Goal: Task Accomplishment & Management: Complete application form

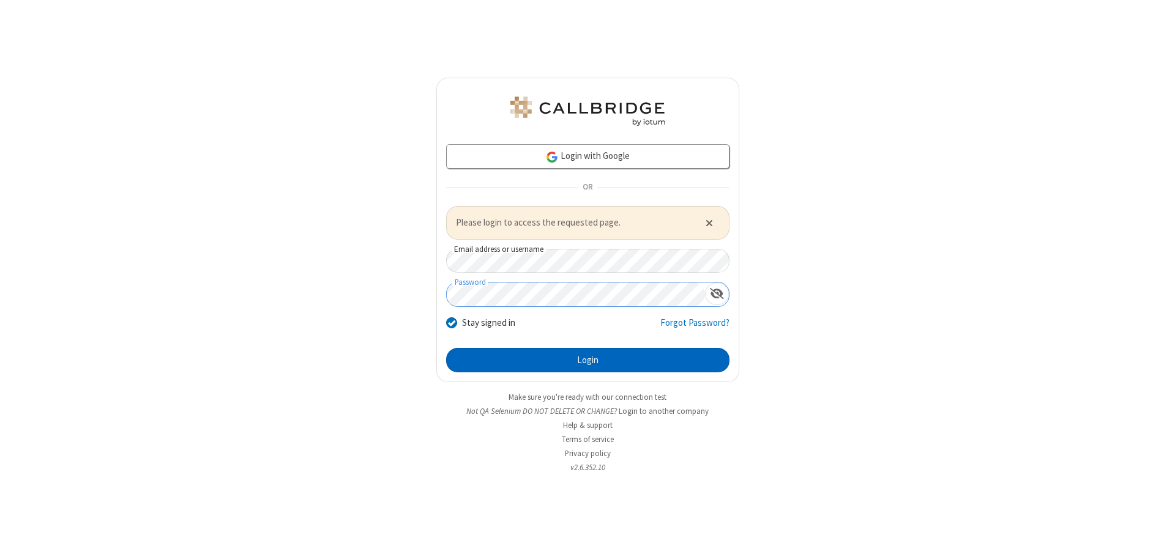
click at [587, 360] on button "Login" at bounding box center [587, 360] width 283 height 24
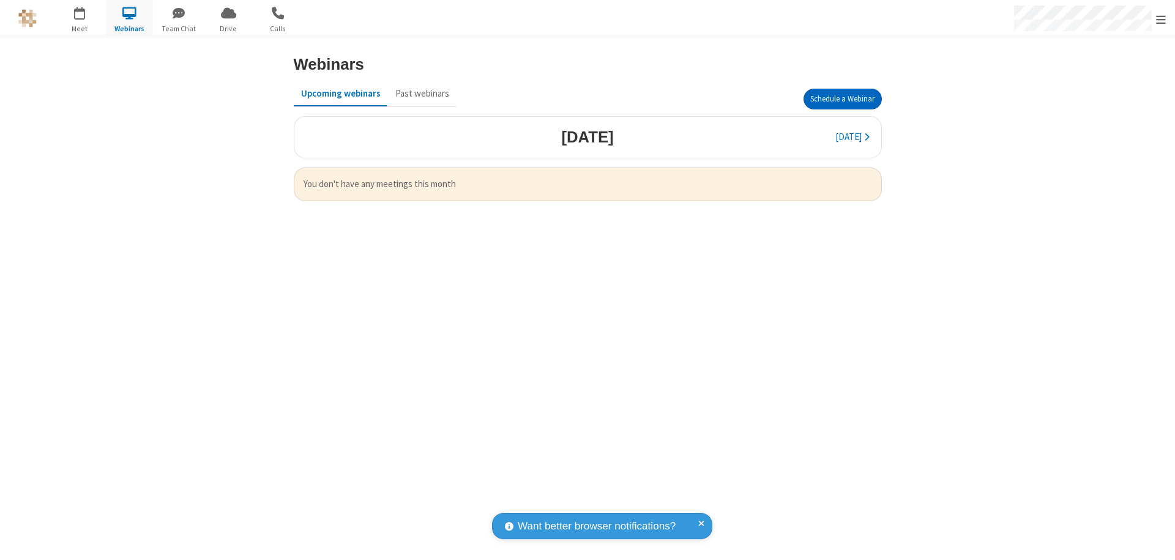
click at [842, 99] on button "Schedule a Webinar" at bounding box center [842, 99] width 78 height 21
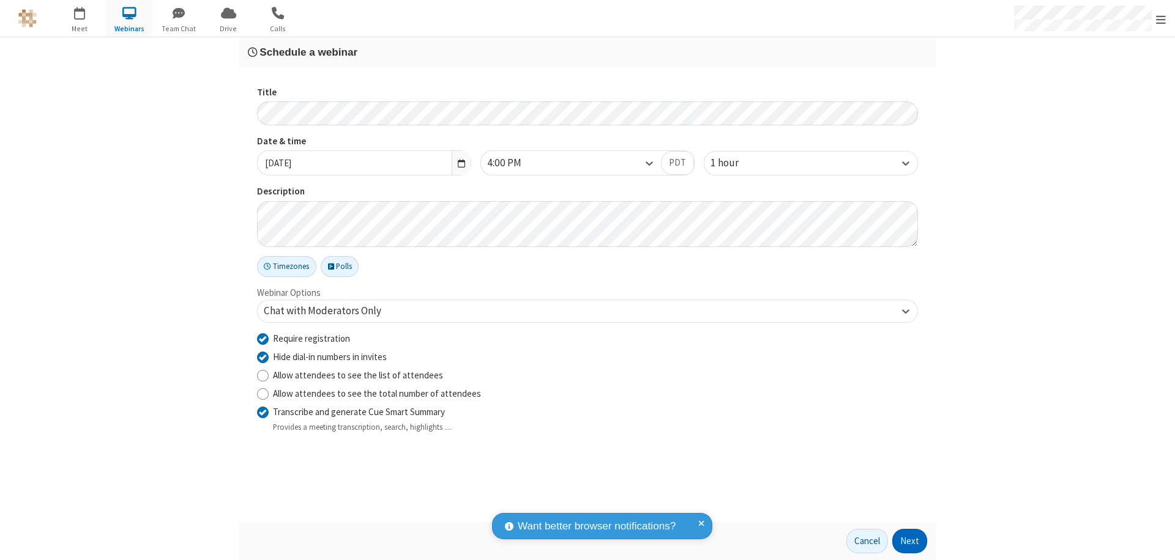
click at [910, 541] on button "Next" at bounding box center [909, 541] width 35 height 24
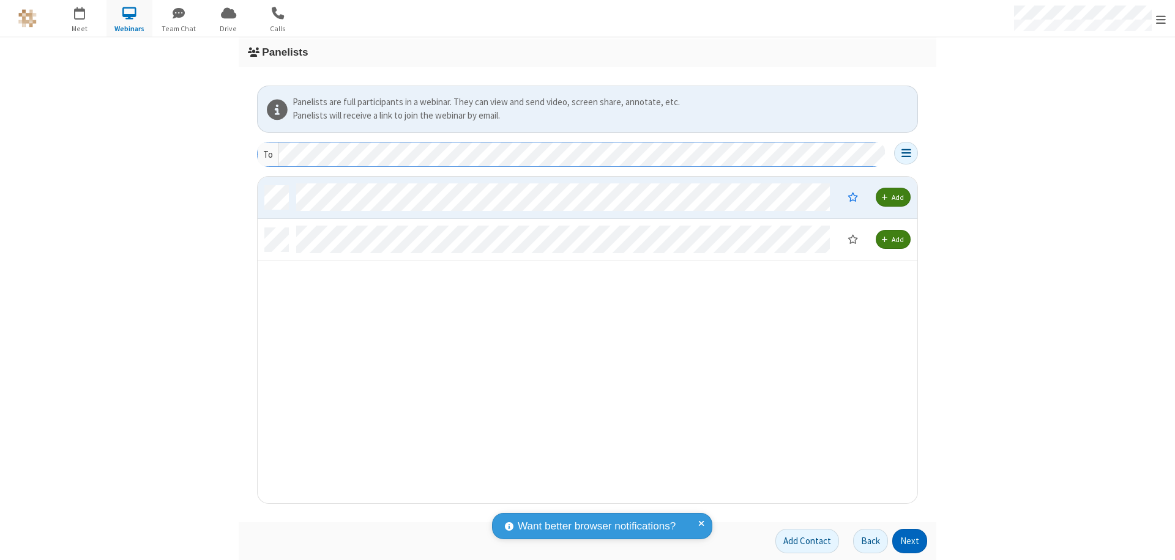
click at [910, 541] on button "Next" at bounding box center [909, 541] width 35 height 24
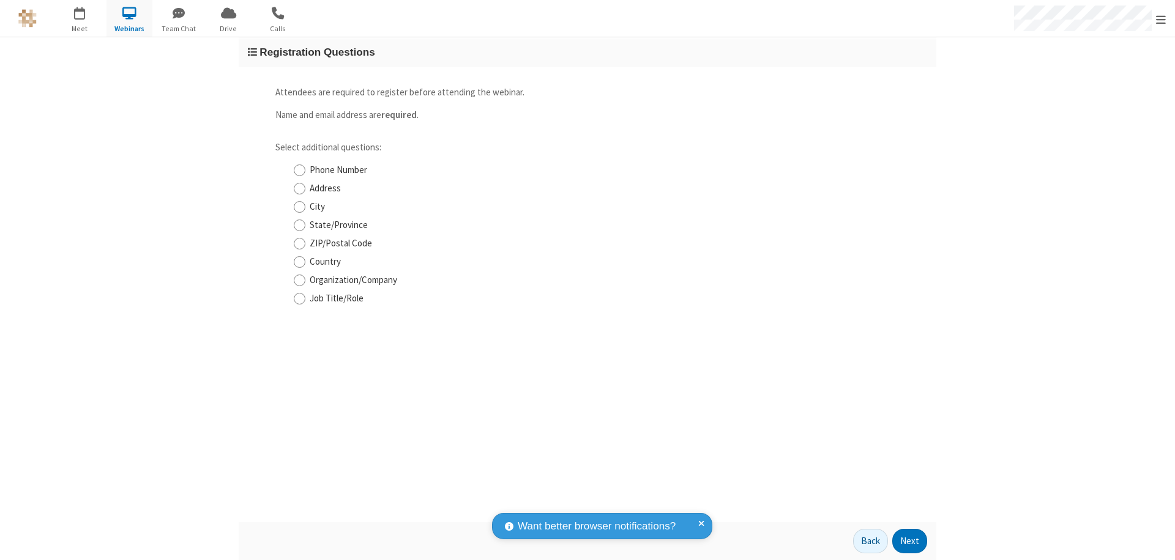
click at [299, 170] on input "Phone Number" at bounding box center [300, 170] width 12 height 13
checkbox input "true"
click at [910, 541] on button "Next" at bounding box center [909, 541] width 35 height 24
